Goal: Task Accomplishment & Management: Manage account settings

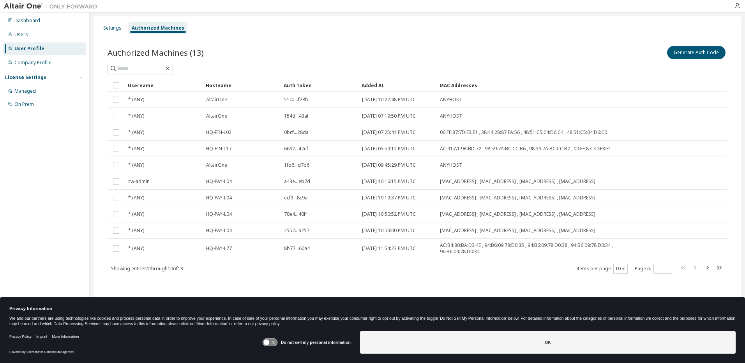
drag, startPoint x: 454, startPoint y: 17, endPoint x: 466, endPoint y: 6, distance: 16.3
click at [454, 17] on div "Settings Authorized Machines Authorized Machines (13) Generate Auth Code Clear …" at bounding box center [418, 176] width 648 height 320
